Goal: Task Accomplishment & Management: Manage account settings

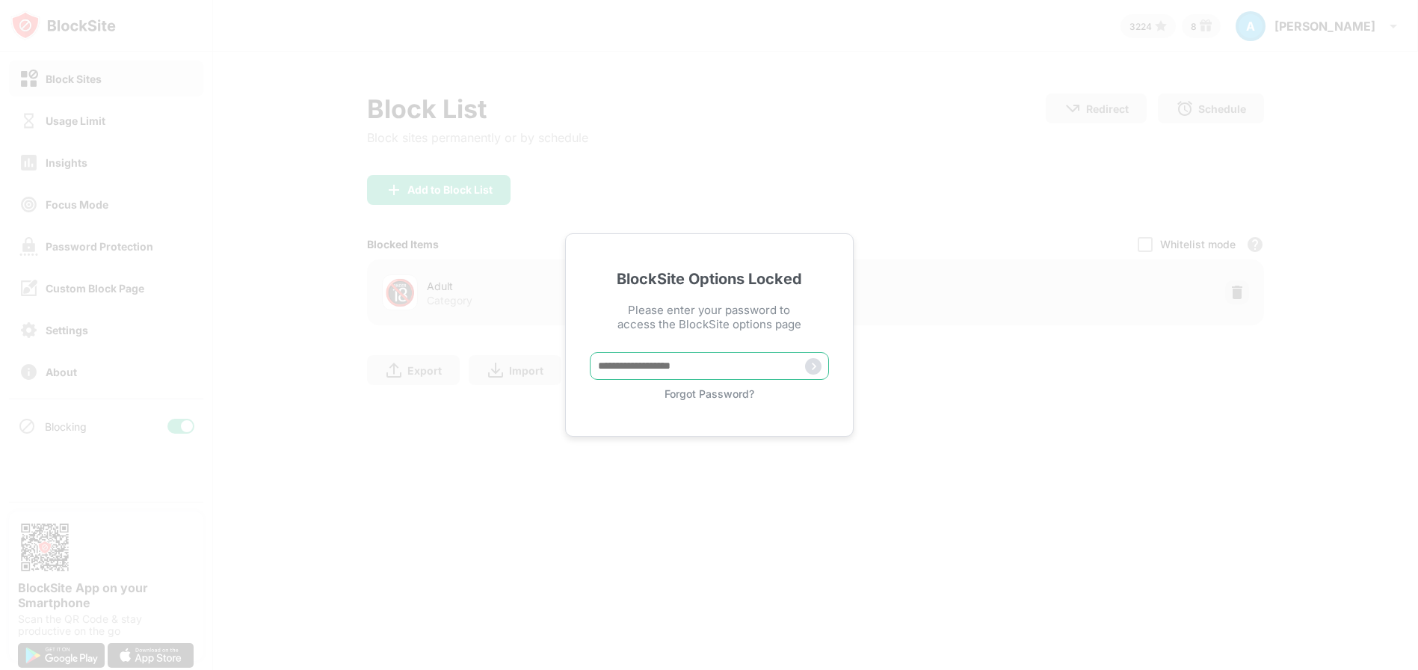
click at [619, 367] on input "text" at bounding box center [709, 366] width 239 height 28
type input "**********"
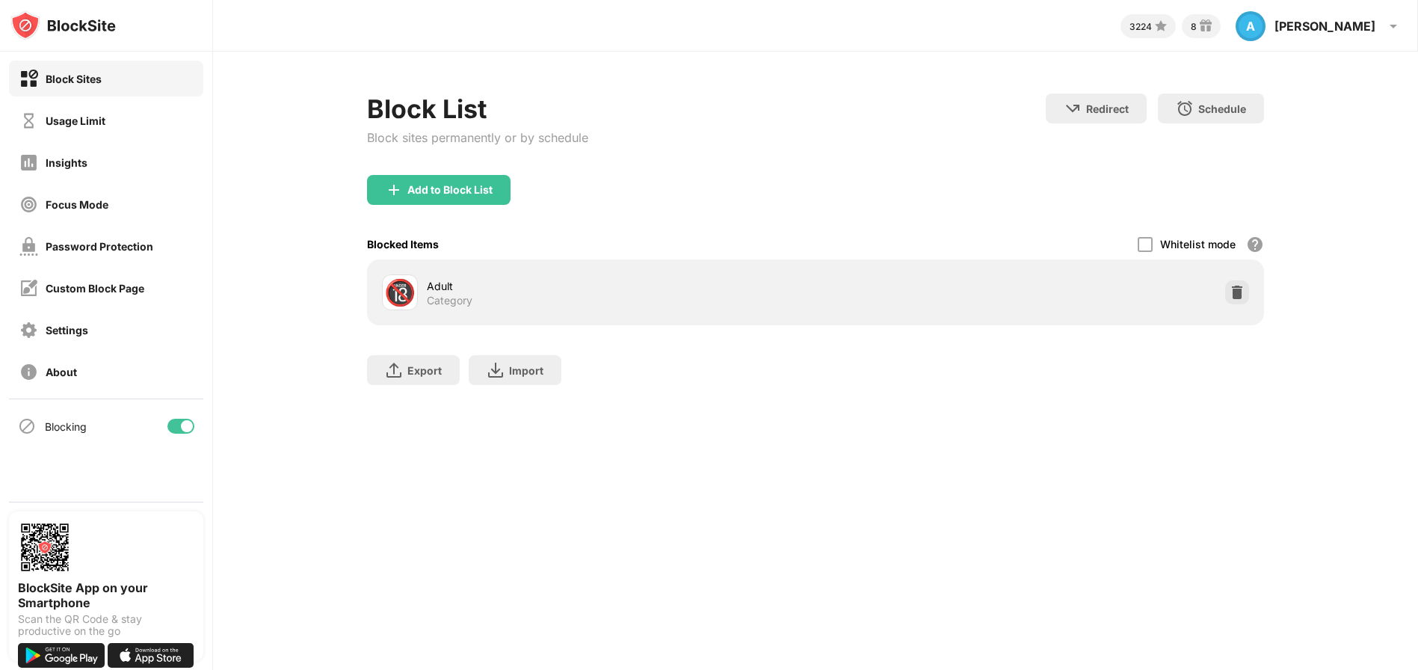
click at [105, 84] on div "Block Sites" at bounding box center [106, 79] width 194 height 36
click at [67, 74] on div "Block Sites" at bounding box center [74, 78] width 56 height 13
click at [81, 116] on div "Usage Limit" at bounding box center [76, 120] width 60 height 13
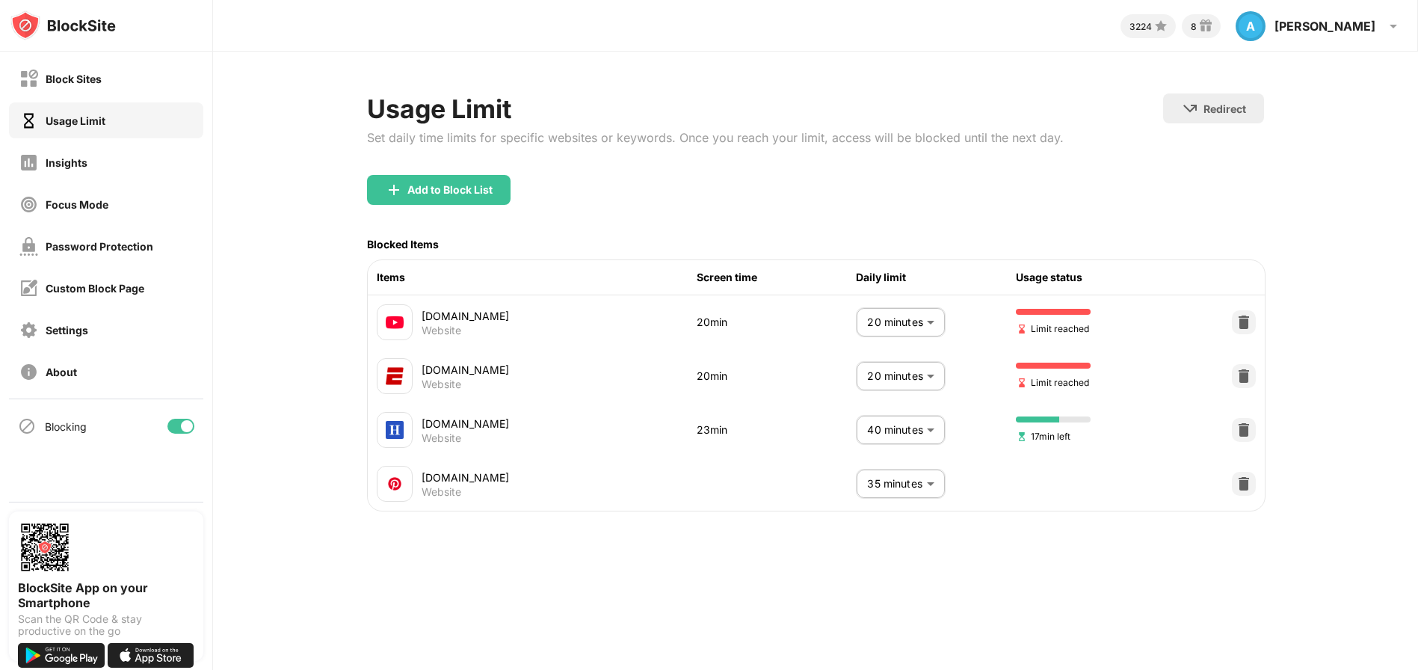
click at [928, 330] on body "Block Sites Usage Limit Insights Focus Mode Password Protection Custom Block Pa…" at bounding box center [709, 335] width 1418 height 670
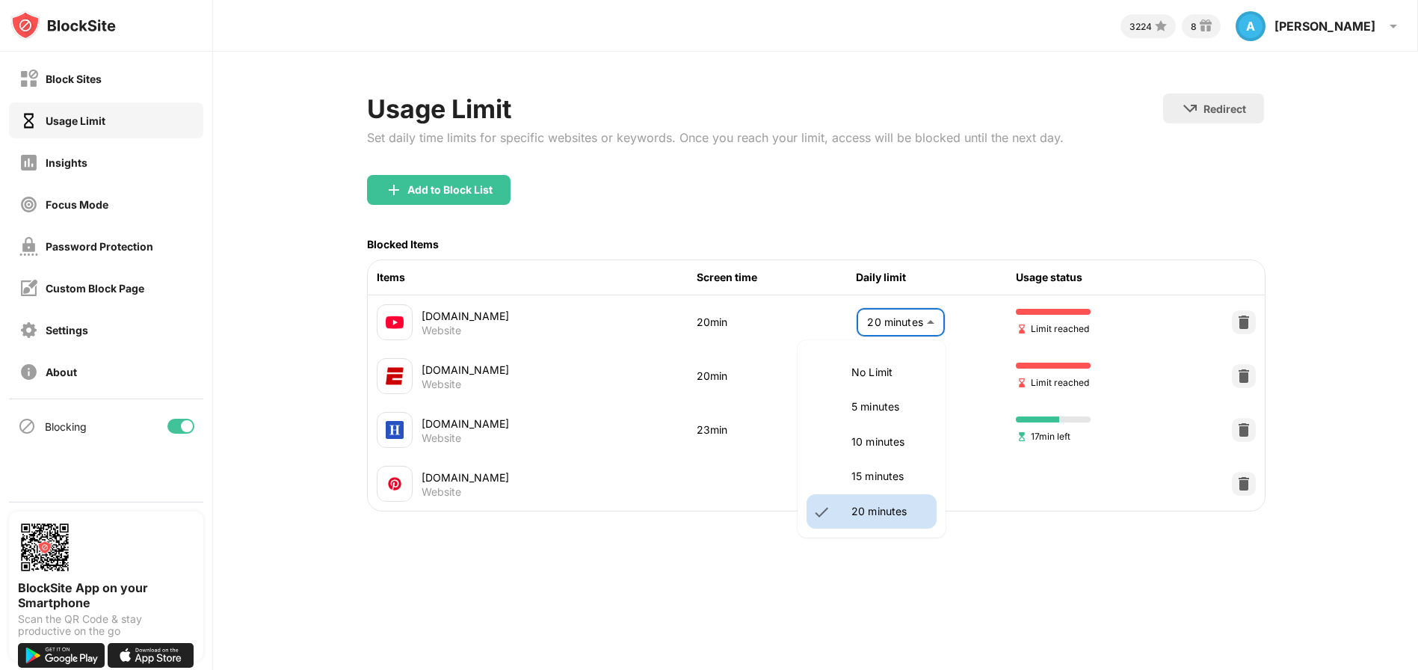
click at [898, 481] on p "15 minutes" at bounding box center [889, 476] width 76 height 16
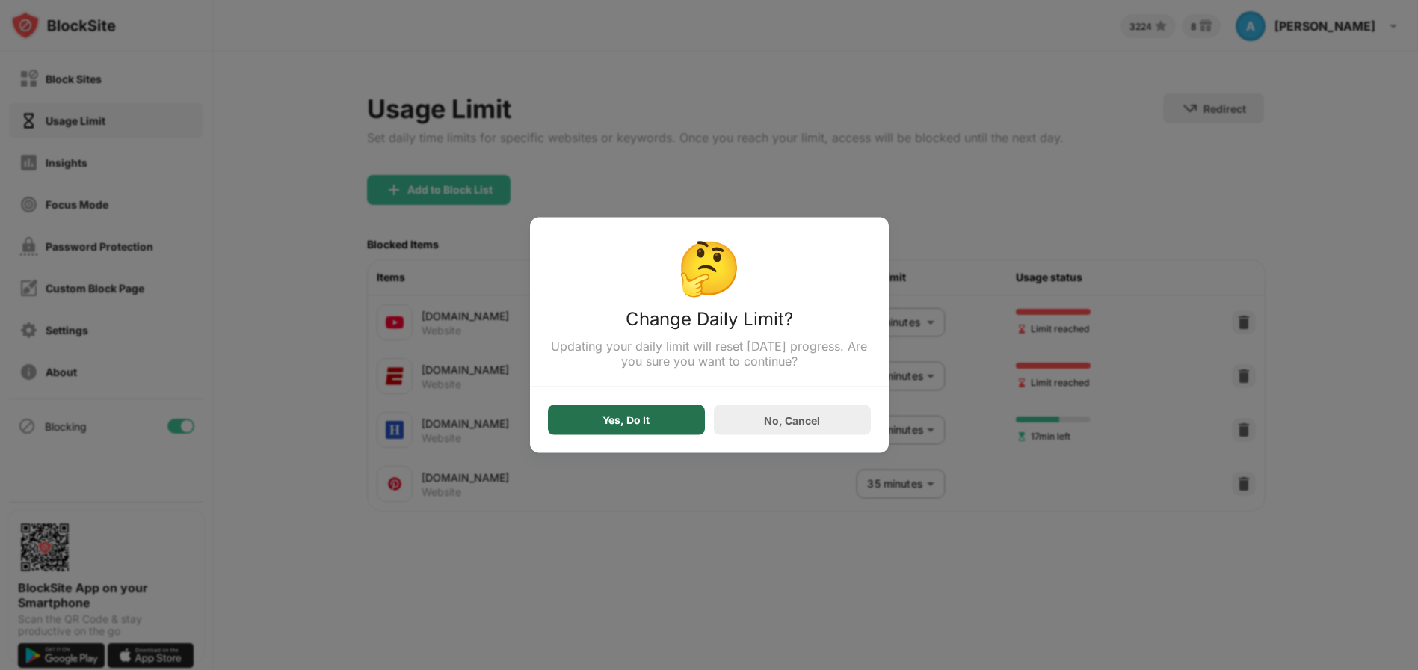
click at [605, 426] on div "Yes, Do It" at bounding box center [625, 420] width 47 height 12
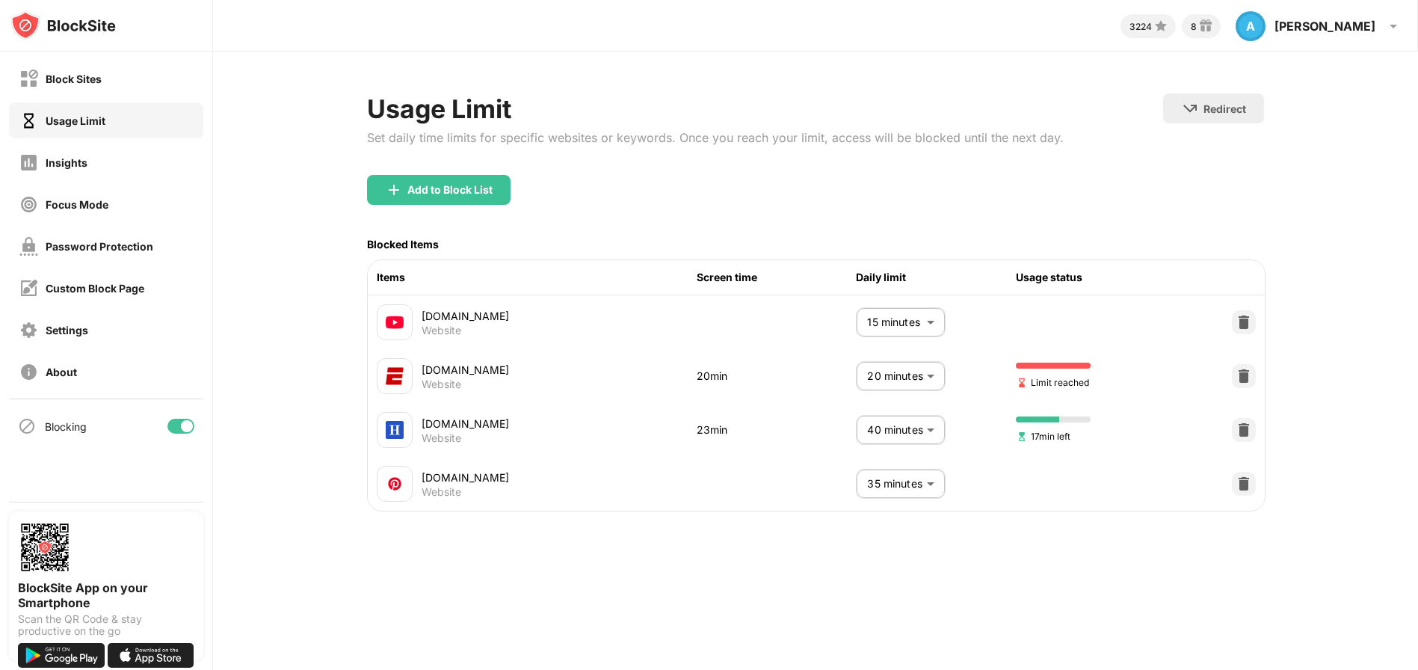
click at [889, 336] on body "Block Sites Usage Limit Insights Focus Mode Password Protection Custom Block Pa…" at bounding box center [709, 335] width 1418 height 670
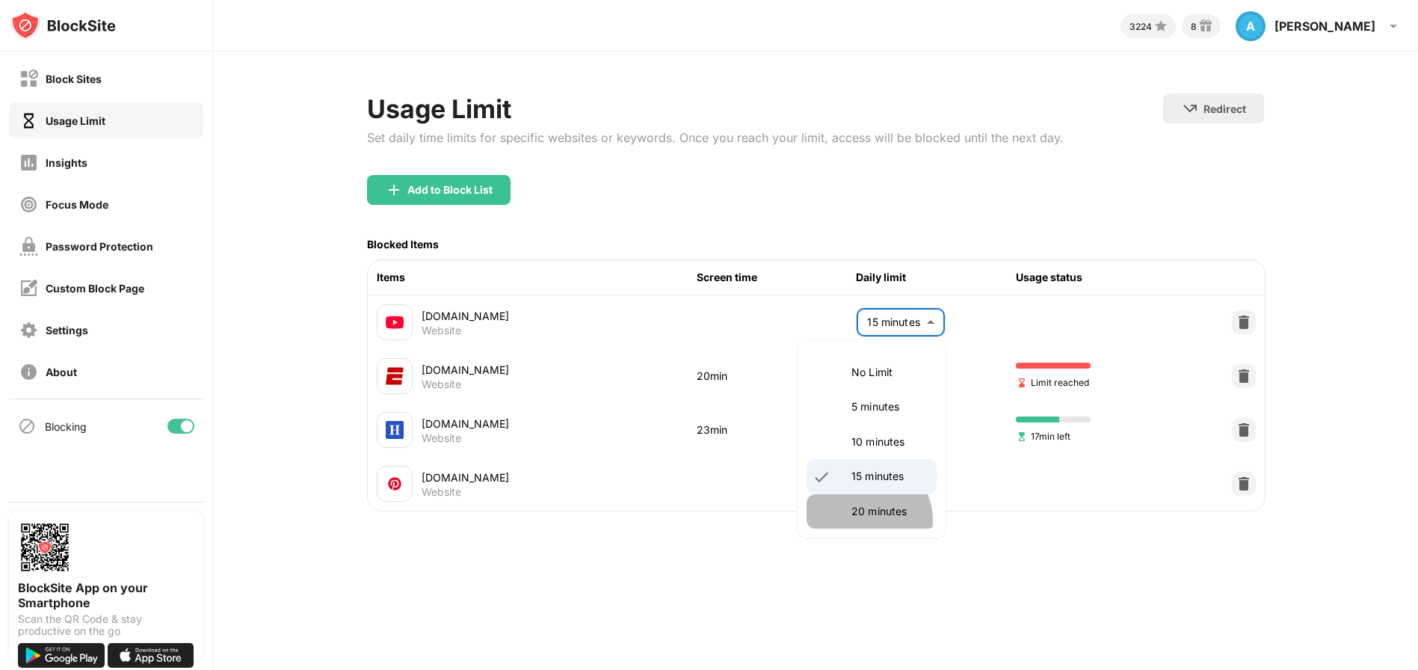
click at [866, 520] on li "20 minutes" at bounding box center [871, 511] width 130 height 34
type input "**"
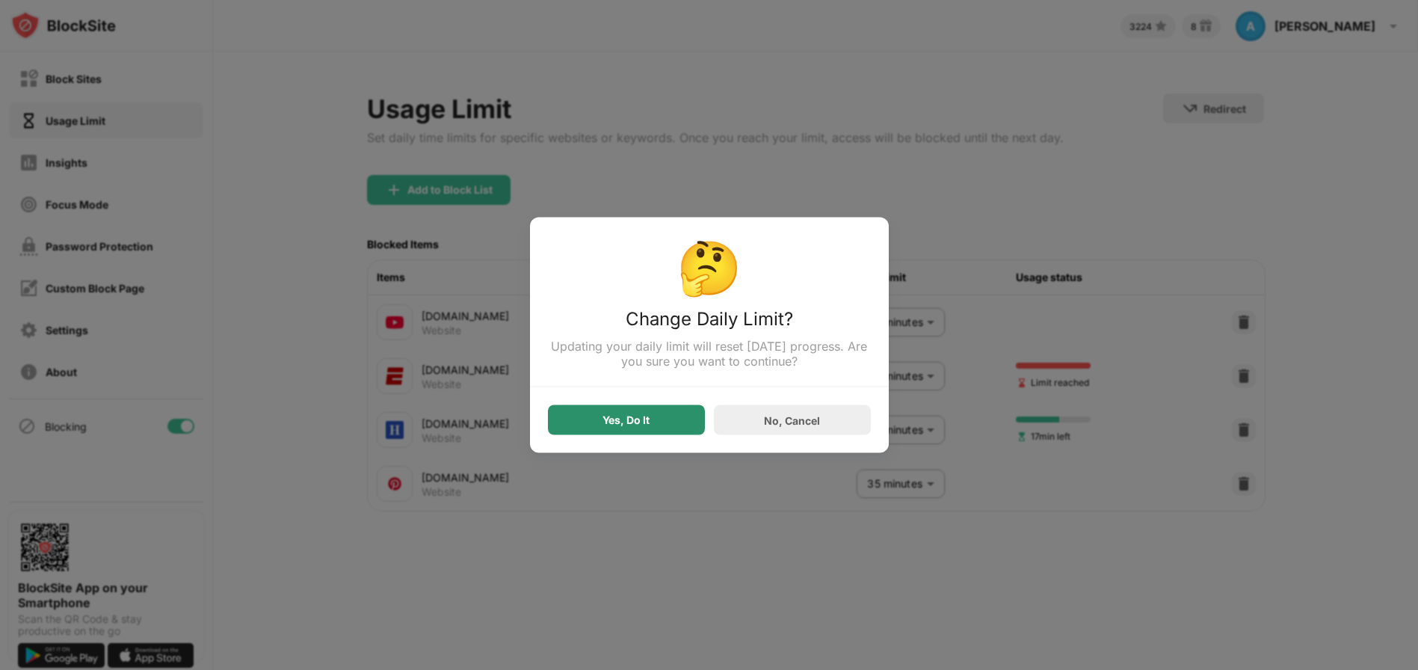
click at [644, 433] on div "Yes, Do It" at bounding box center [626, 420] width 157 height 30
